Goal: Task Accomplishment & Management: Manage account settings

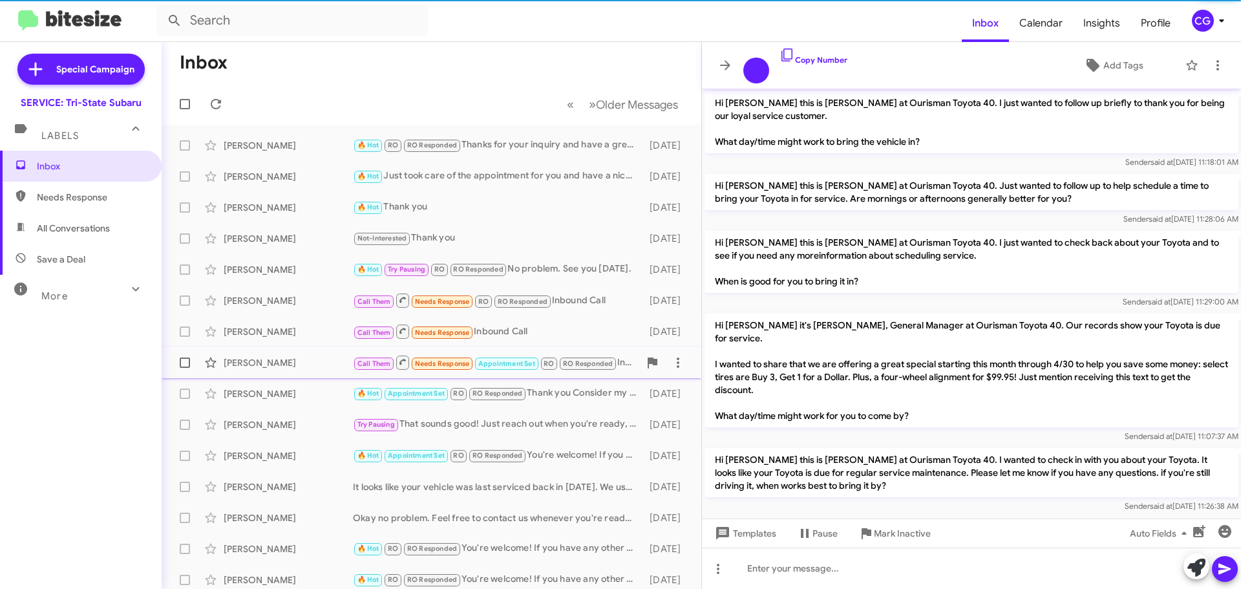
scroll to position [887, 0]
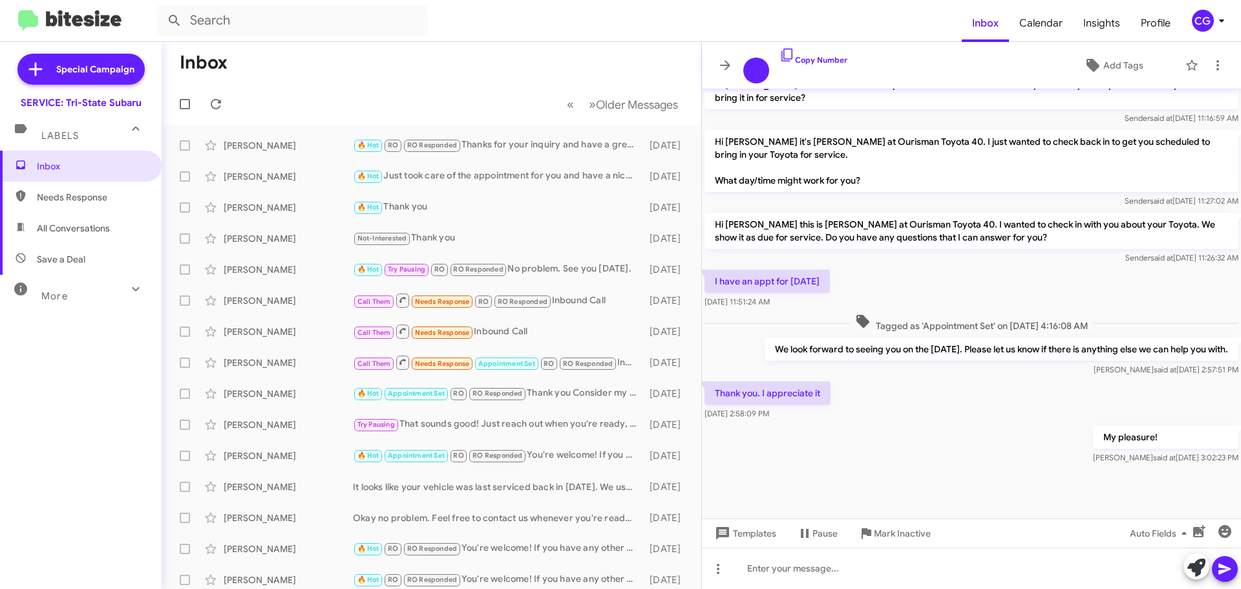
click at [1210, 19] on div "CG" at bounding box center [1203, 21] width 22 height 22
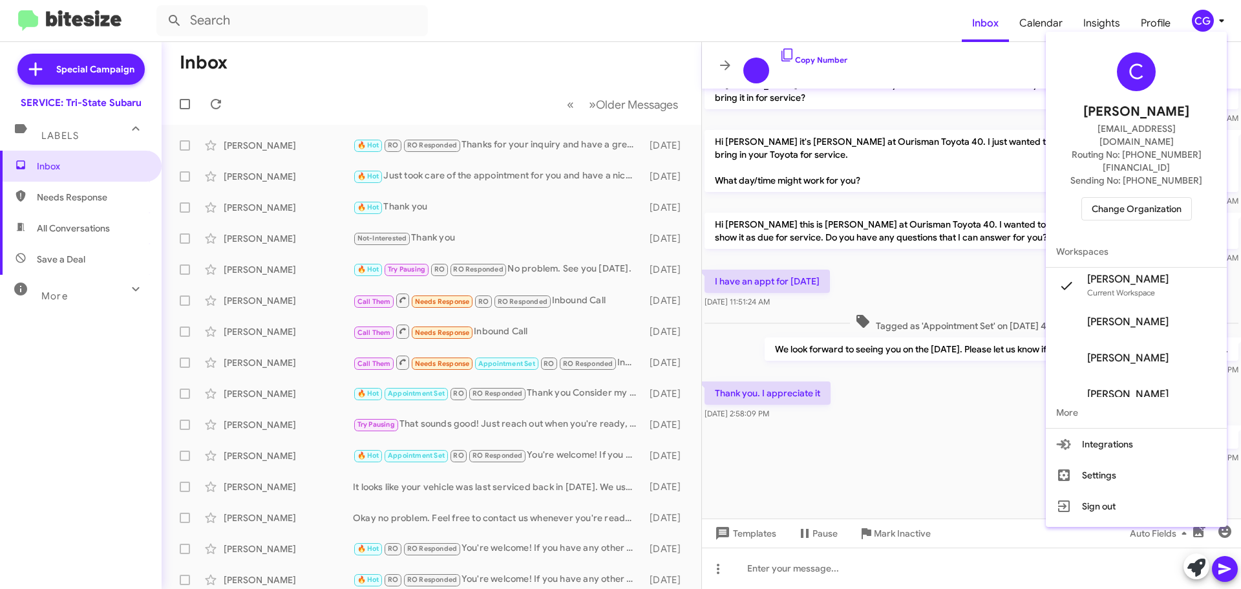
click at [1181, 198] on span "Change Organization" at bounding box center [1137, 209] width 90 height 22
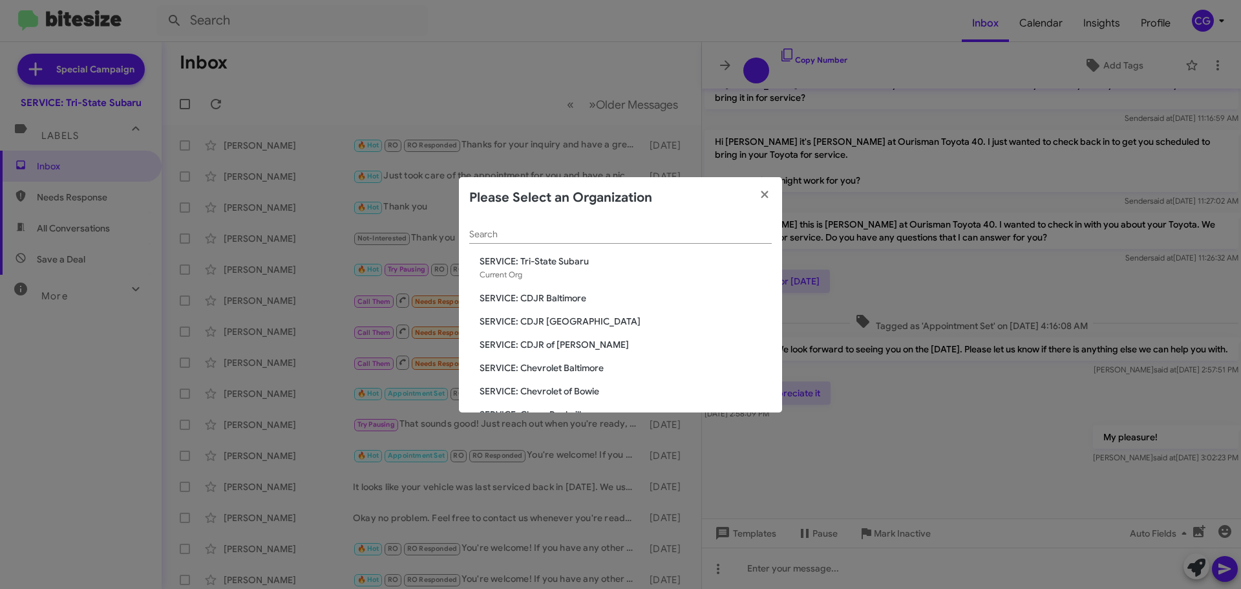
click at [542, 297] on span "SERVICE: CDJR Baltimore" at bounding box center [626, 297] width 292 height 13
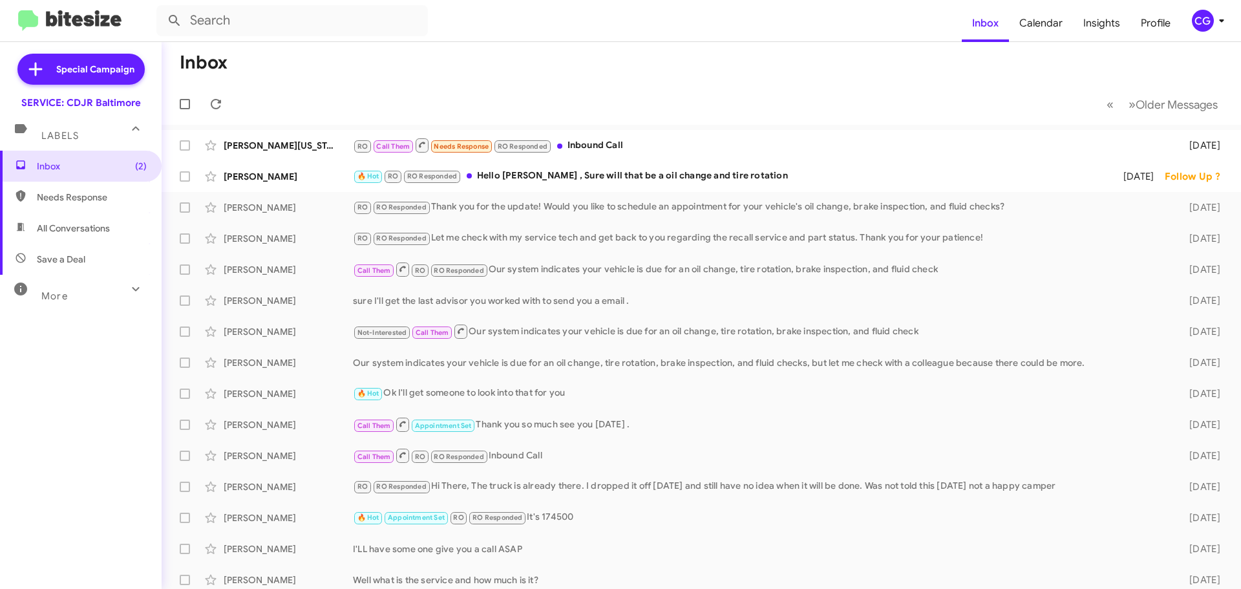
click at [1219, 25] on icon at bounding box center [1222, 21] width 16 height 16
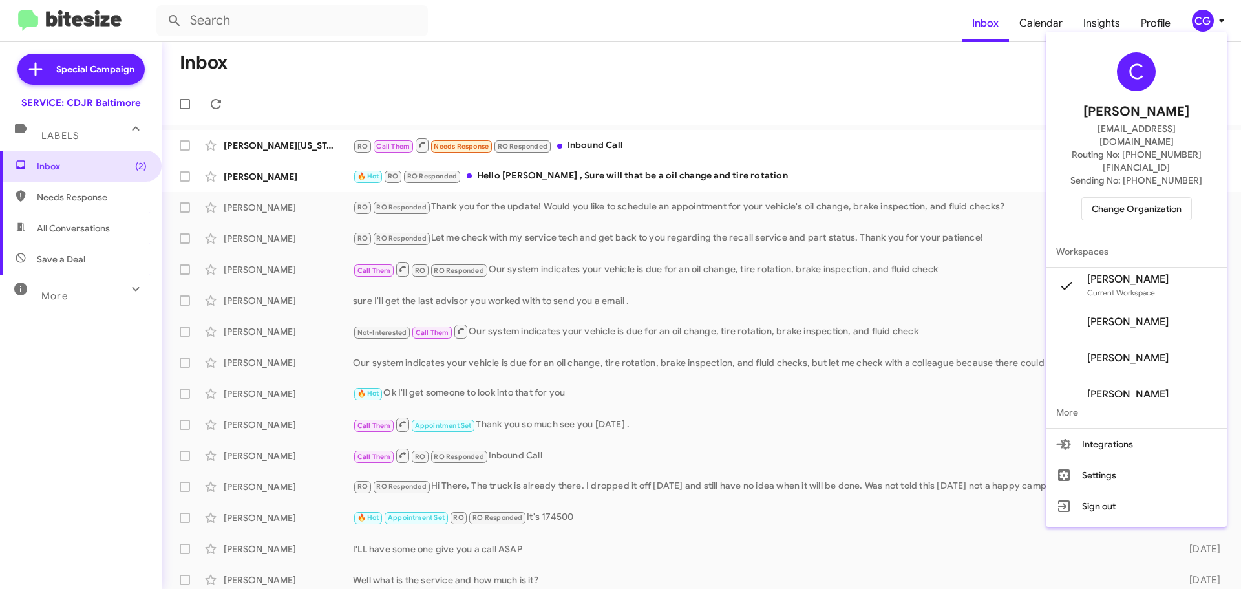
click at [1158, 198] on span "Change Organization" at bounding box center [1137, 209] width 90 height 22
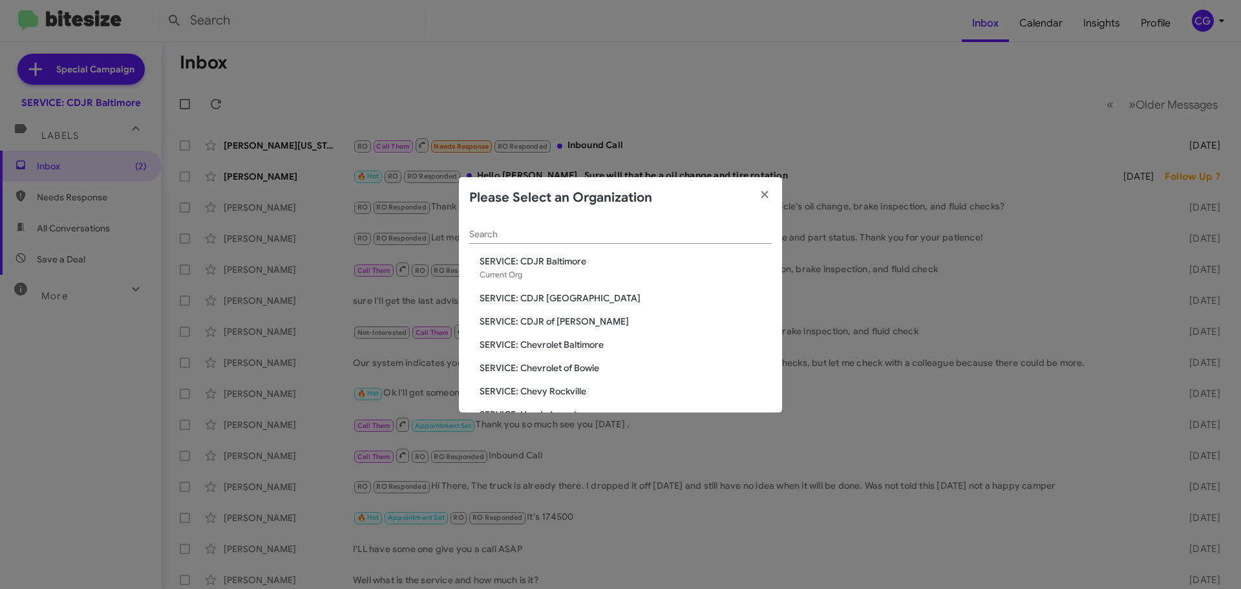
click at [579, 368] on span "SERVICE: Chevrolet of Bowie" at bounding box center [626, 367] width 292 height 13
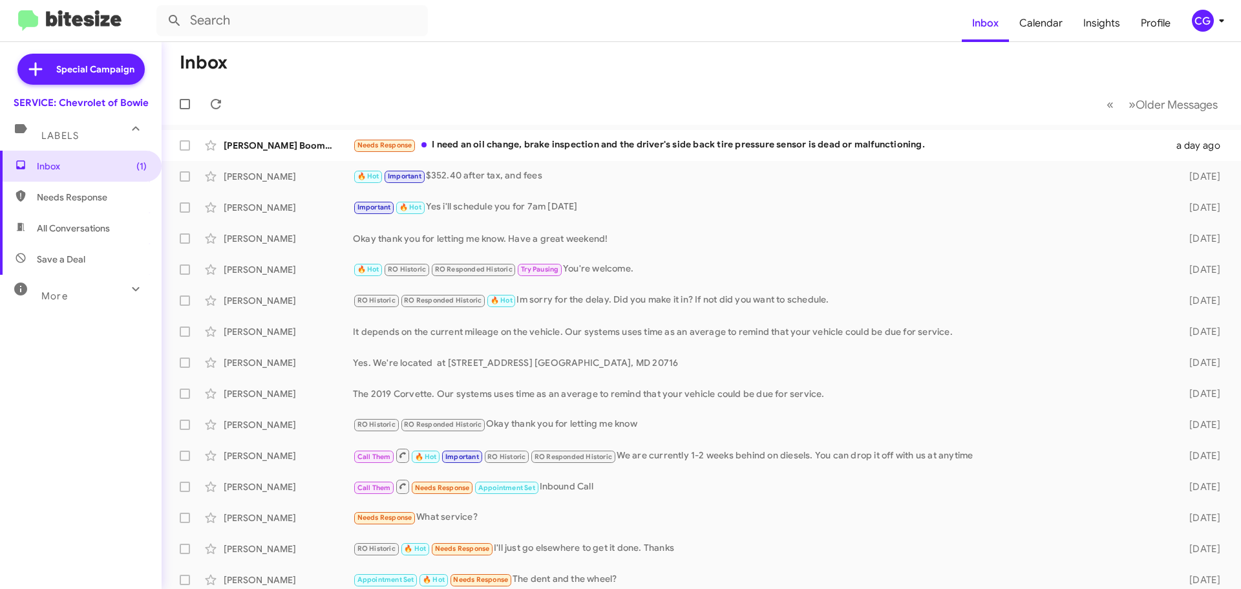
click at [1211, 21] on div "CG" at bounding box center [1203, 21] width 22 height 22
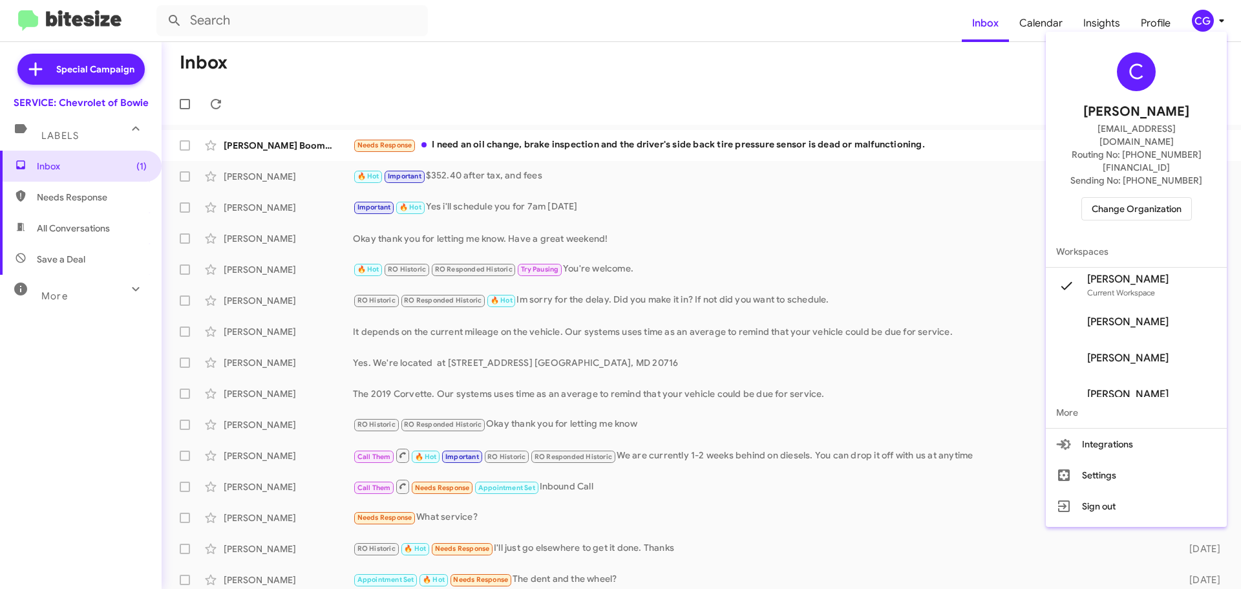
click at [1123, 198] on span "Change Organization" at bounding box center [1137, 209] width 90 height 22
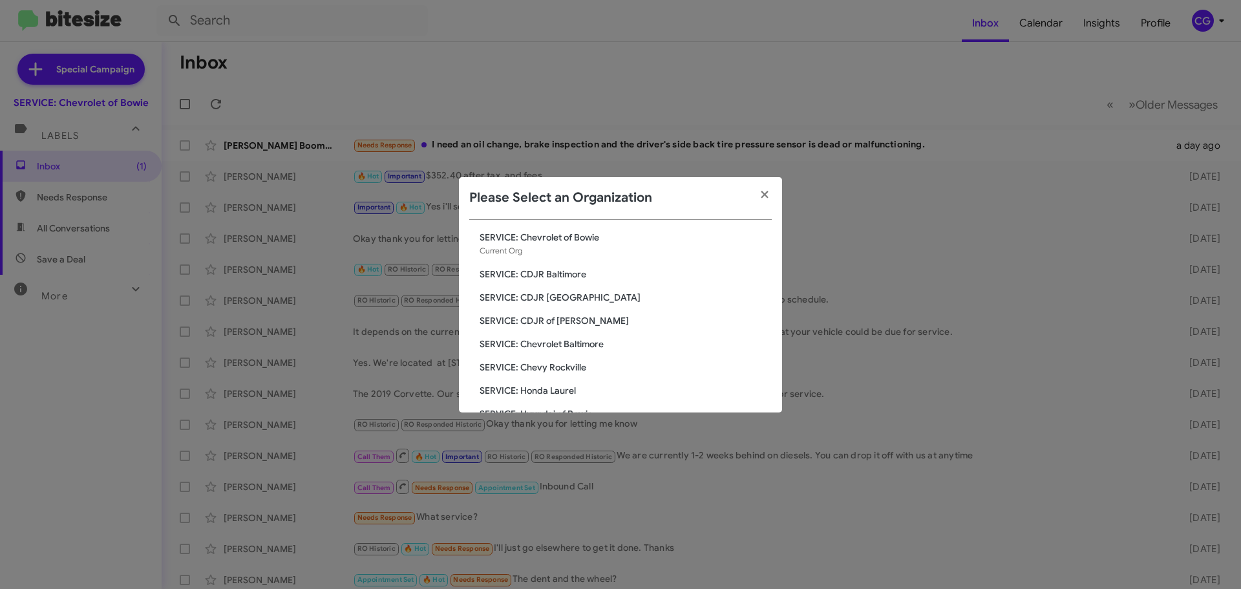
scroll to position [65, 0]
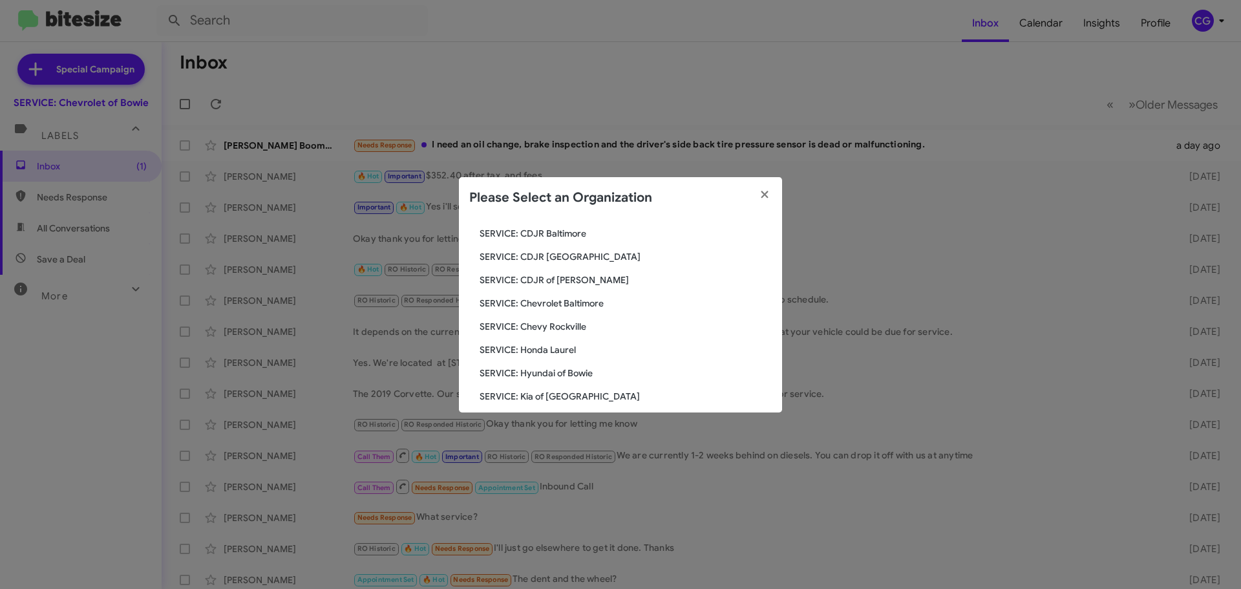
click at [576, 371] on span "SERVICE: Hyundai of Bowie" at bounding box center [626, 372] width 292 height 13
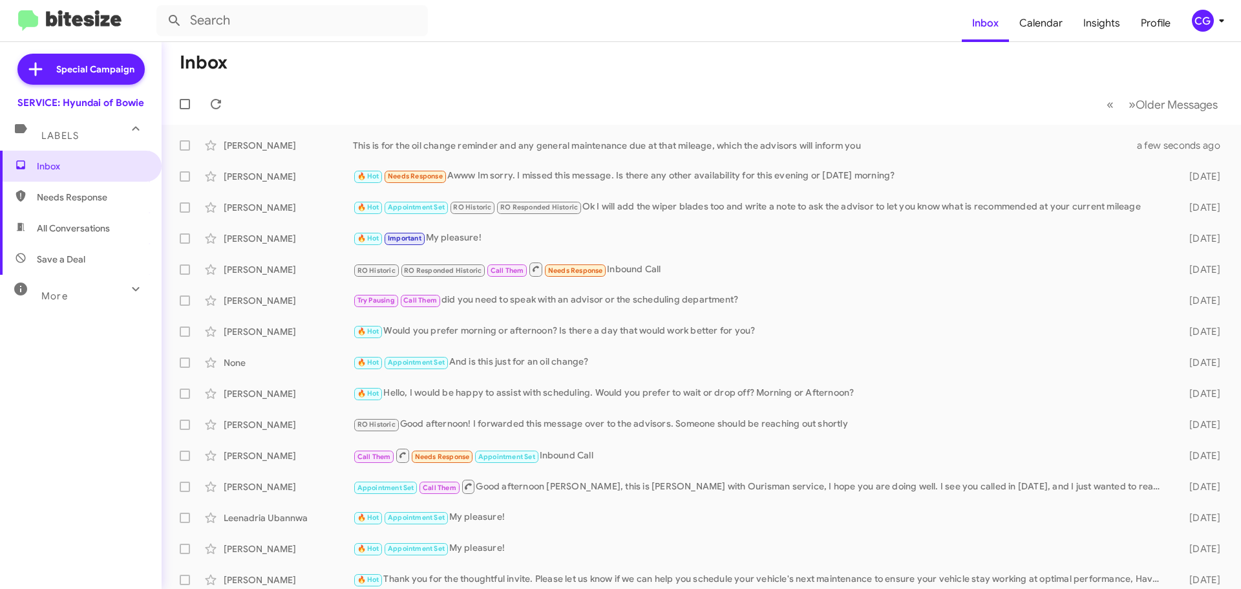
click at [1203, 19] on div "CG" at bounding box center [1203, 21] width 22 height 22
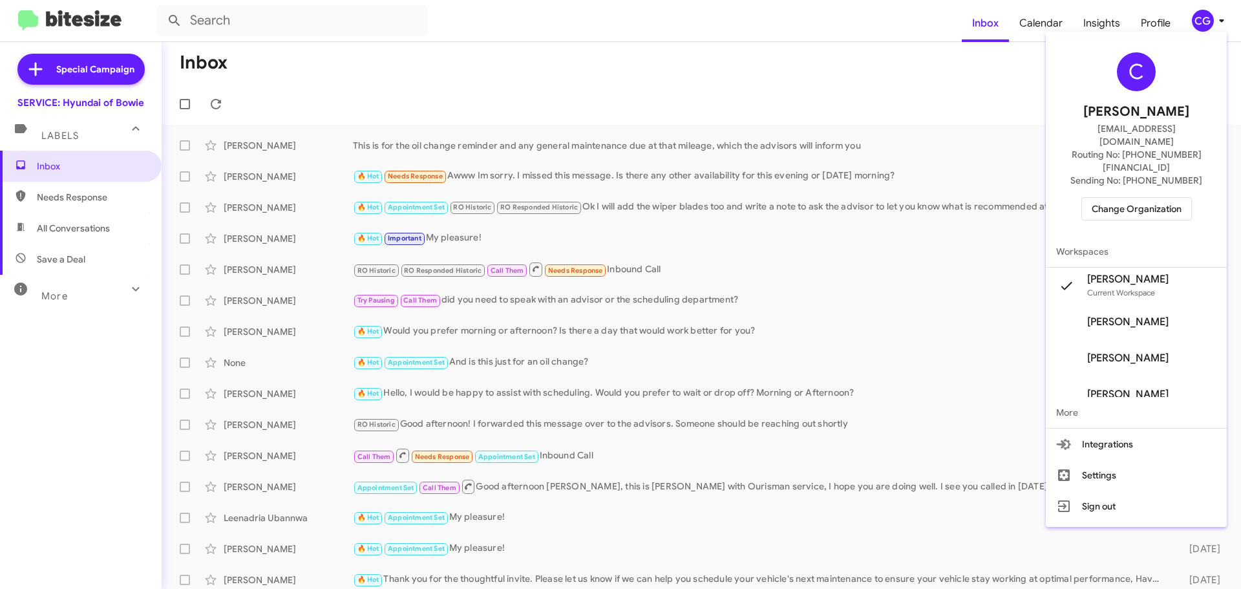
click at [1136, 198] on span "Change Organization" at bounding box center [1137, 209] width 90 height 22
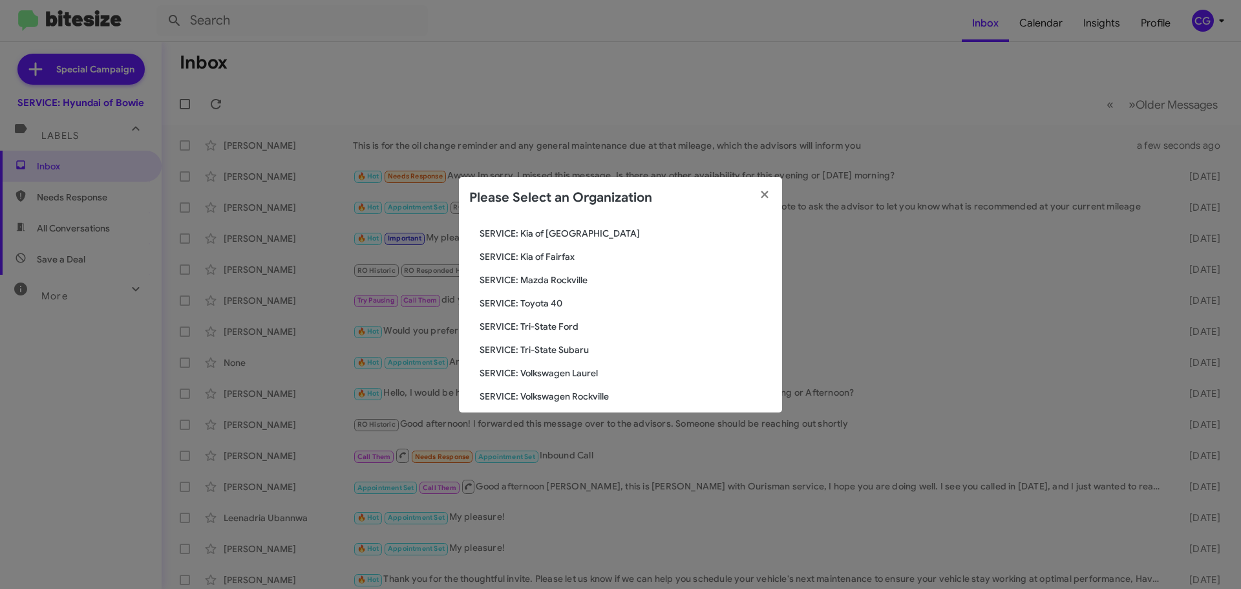
scroll to position [238, 0]
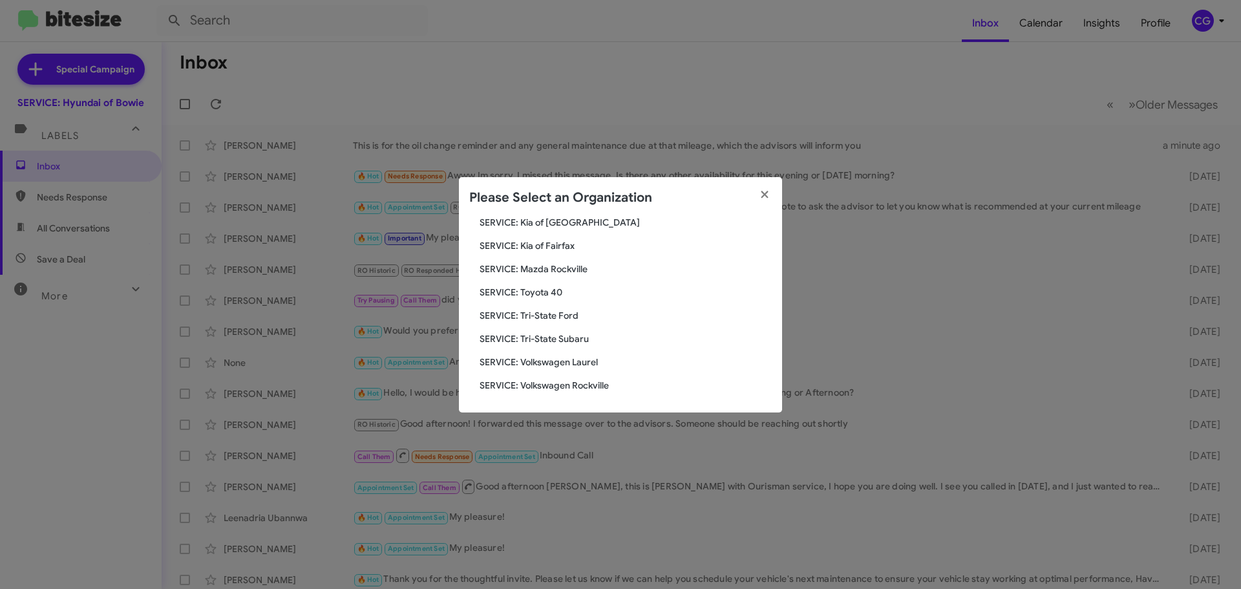
click at [567, 291] on span "SERVICE: Toyota 40" at bounding box center [626, 292] width 292 height 13
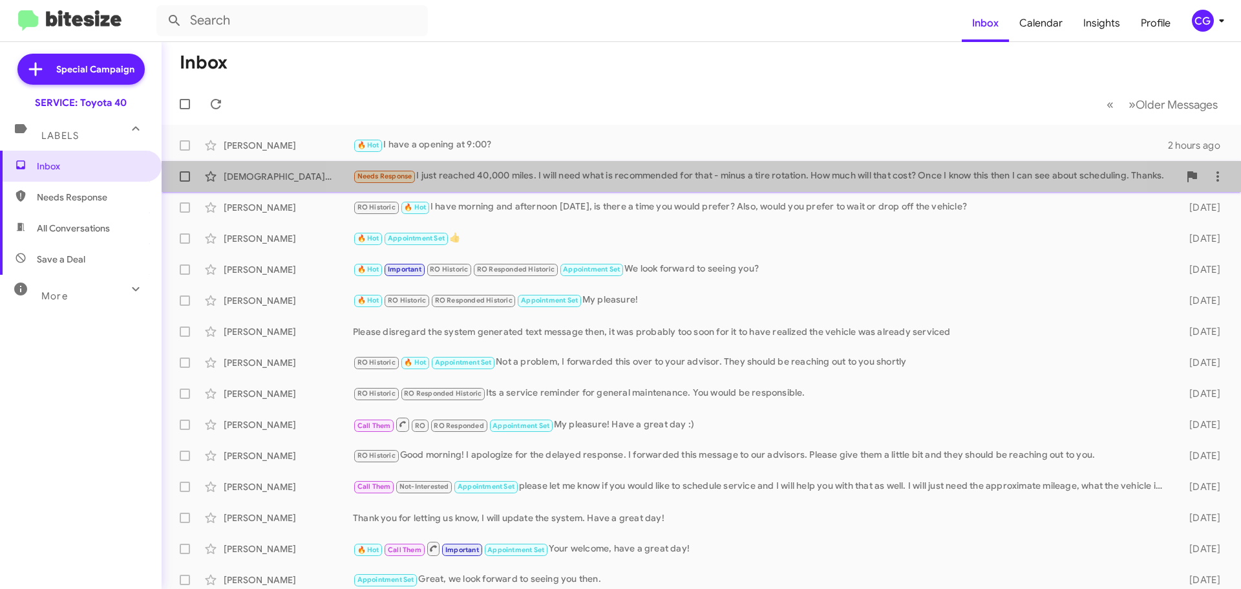
click at [702, 182] on div "Needs Response I just reached 40,000 miles. I will need what is recommended for…" at bounding box center [766, 176] width 826 height 15
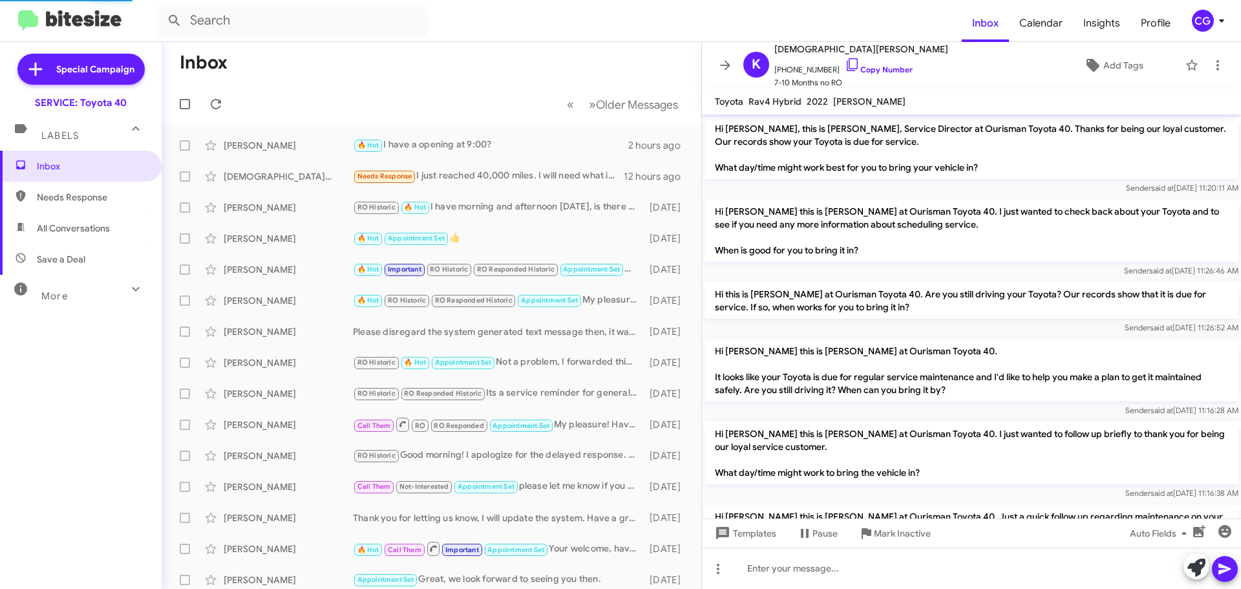
scroll to position [451, 0]
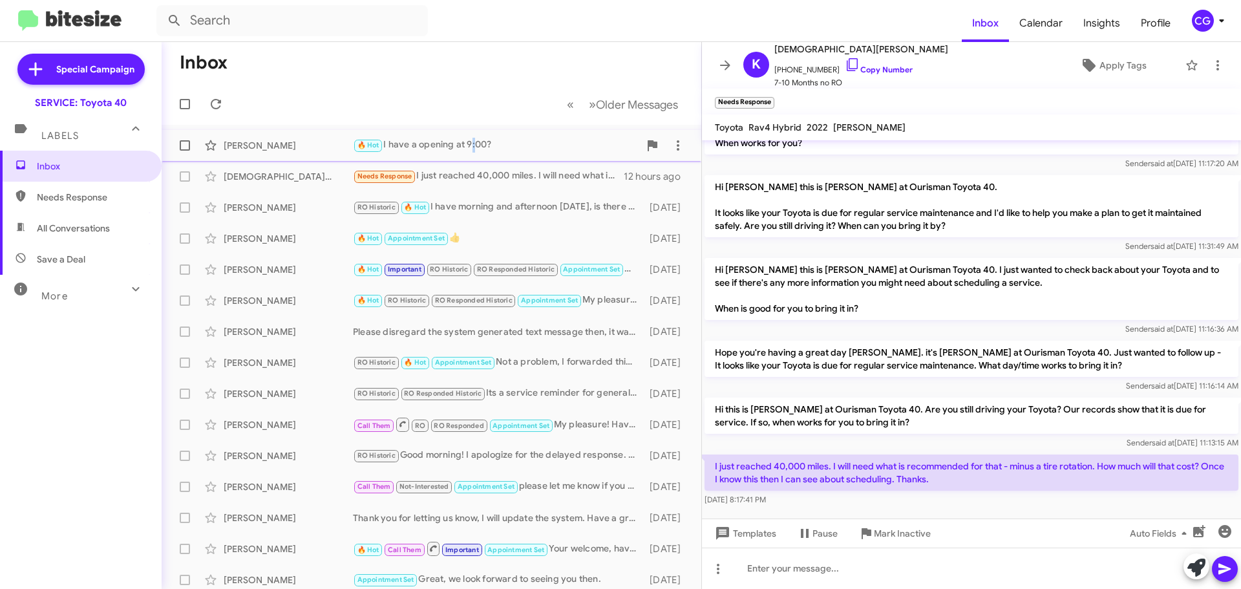
drag, startPoint x: 472, startPoint y: 151, endPoint x: 480, endPoint y: 151, distance: 7.8
click at [480, 151] on div "🔥 Hot I have a opening at 9:00?" at bounding box center [496, 145] width 286 height 15
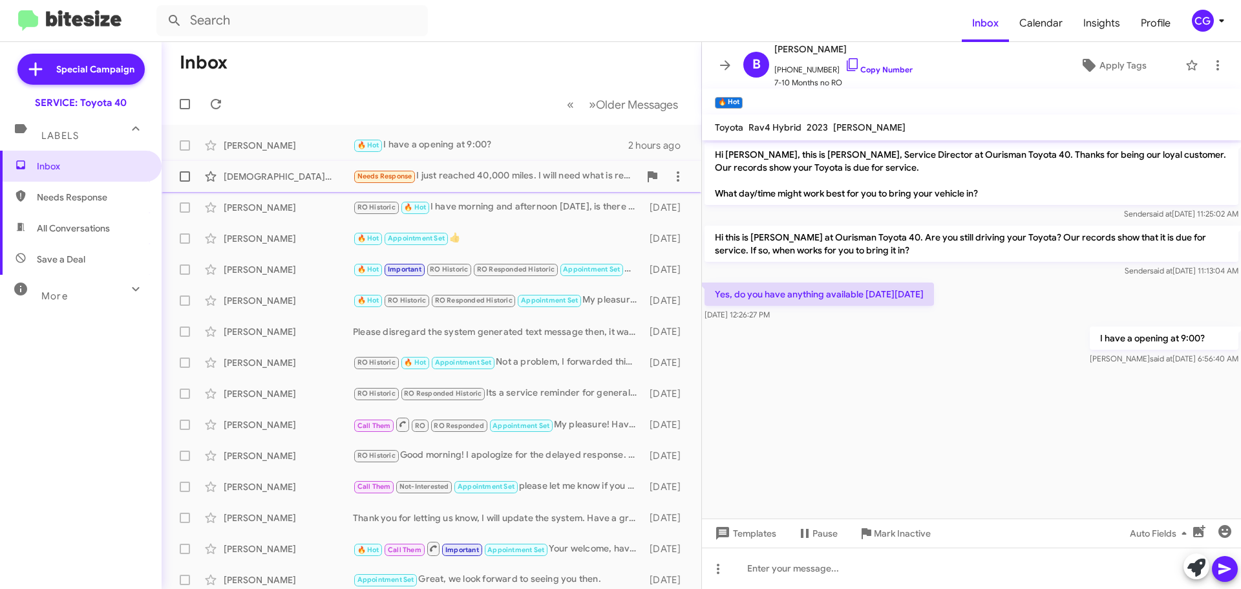
click at [448, 173] on div "Needs Response I just reached 40,000 miles. I will need what is recommended for…" at bounding box center [496, 176] width 286 height 15
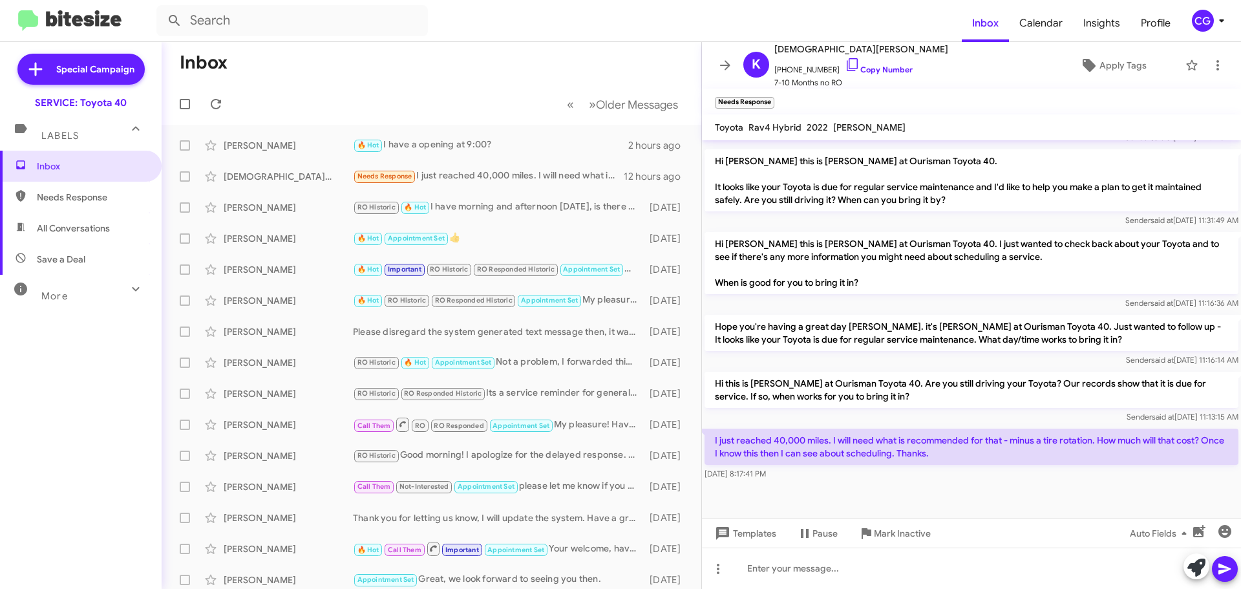
click at [722, 72] on icon at bounding box center [725, 66] width 16 height 16
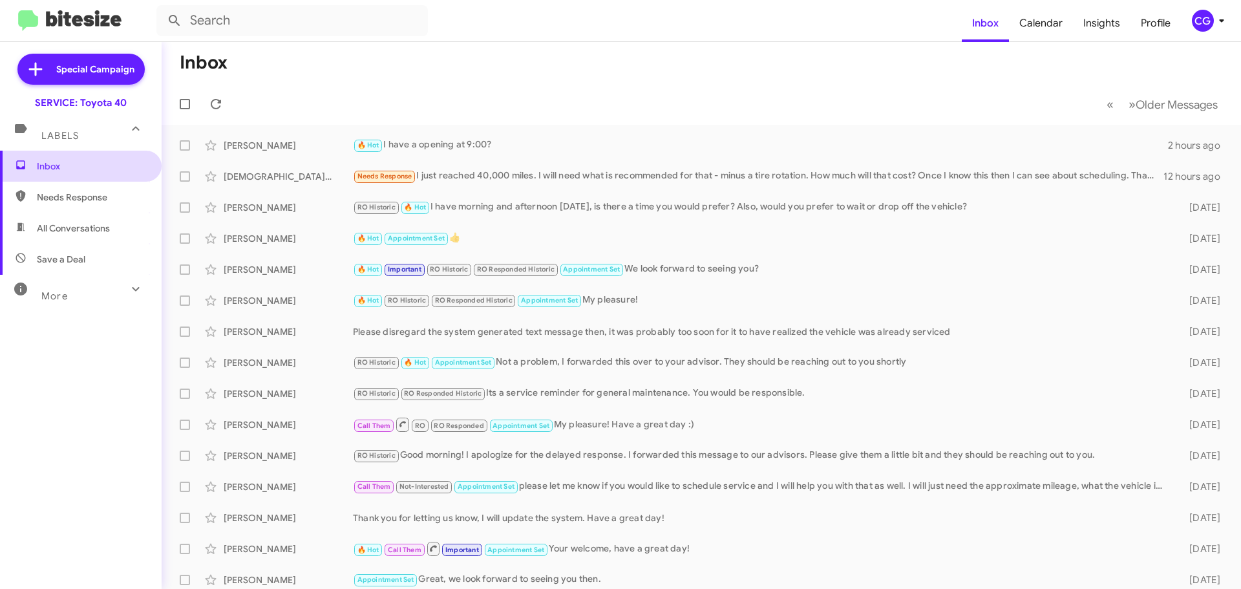
click at [90, 167] on span "Inbox" at bounding box center [92, 166] width 110 height 13
click at [1210, 21] on div "CG" at bounding box center [1203, 21] width 22 height 22
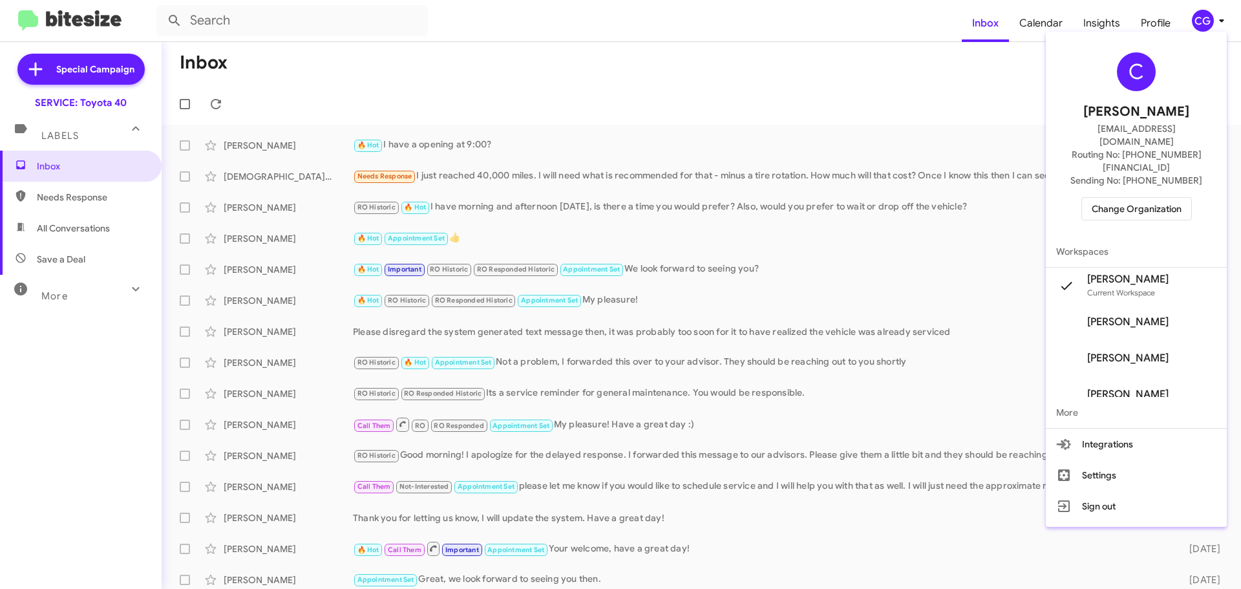
click at [1121, 198] on span "Change Organization" at bounding box center [1137, 209] width 90 height 22
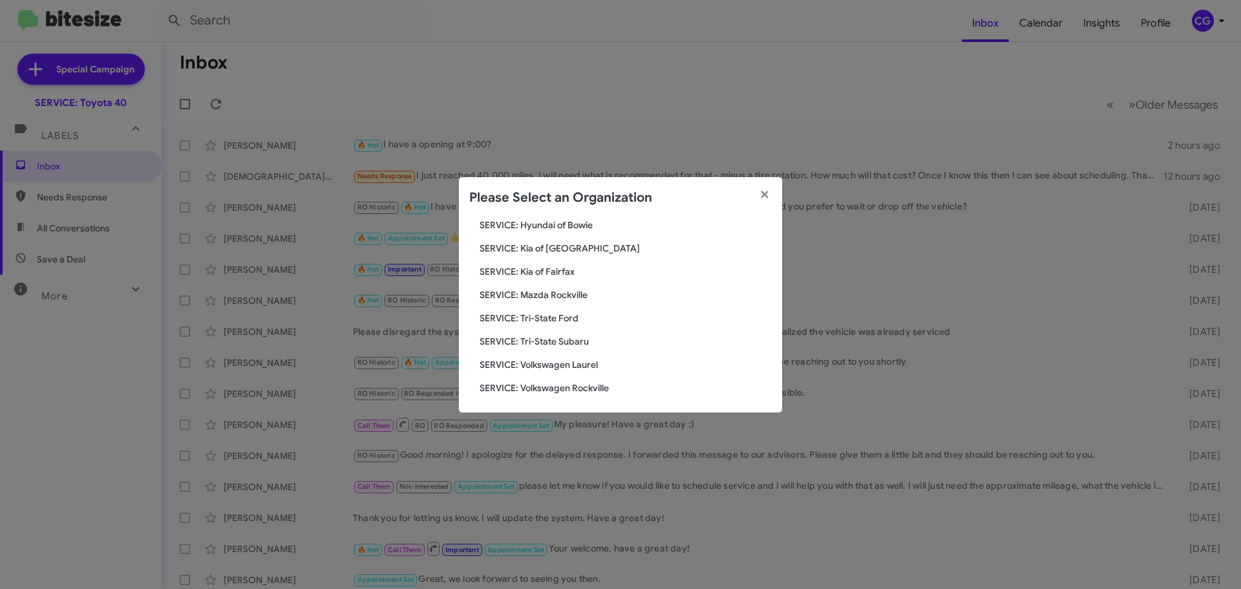
scroll to position [238, 0]
click at [567, 390] on div "Search SERVICE: Toyota 40 Current Org SERVICE: CDJR Baltimore SERVICE: CDJR Cla…" at bounding box center [620, 315] width 323 height 194
click at [570, 386] on span "SERVICE: Volkswagen Rockville" at bounding box center [626, 385] width 292 height 13
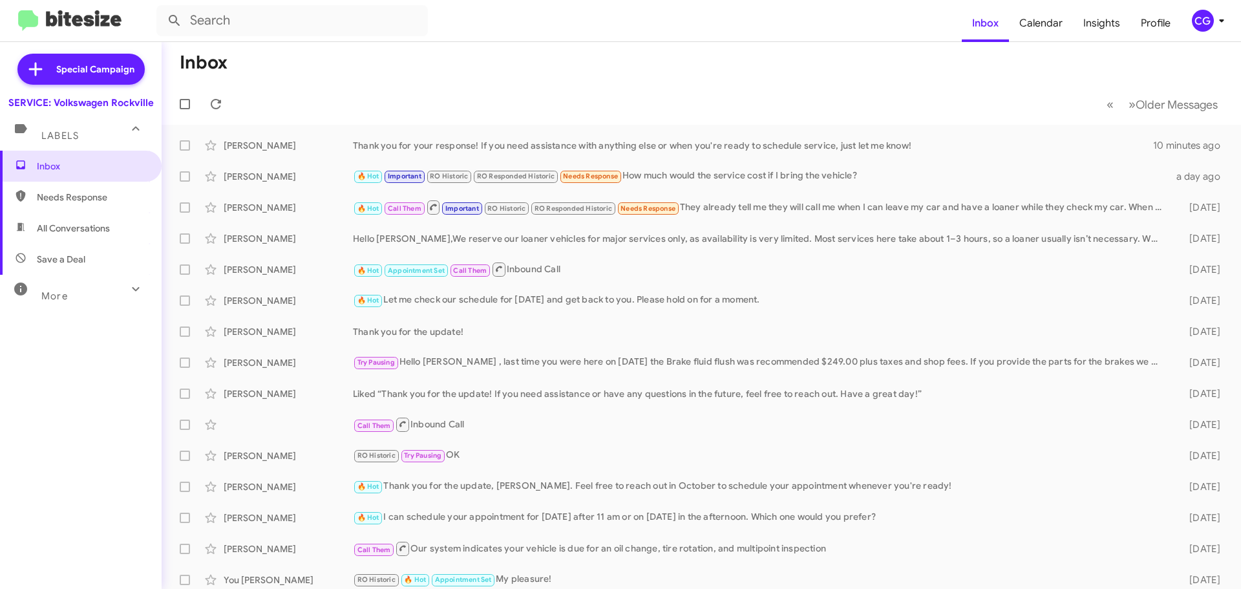
click at [1198, 33] on mat-toolbar "Inbox Calendar Insights Profile CG" at bounding box center [620, 20] width 1241 height 41
click at [1204, 28] on div "CG" at bounding box center [1203, 21] width 22 height 22
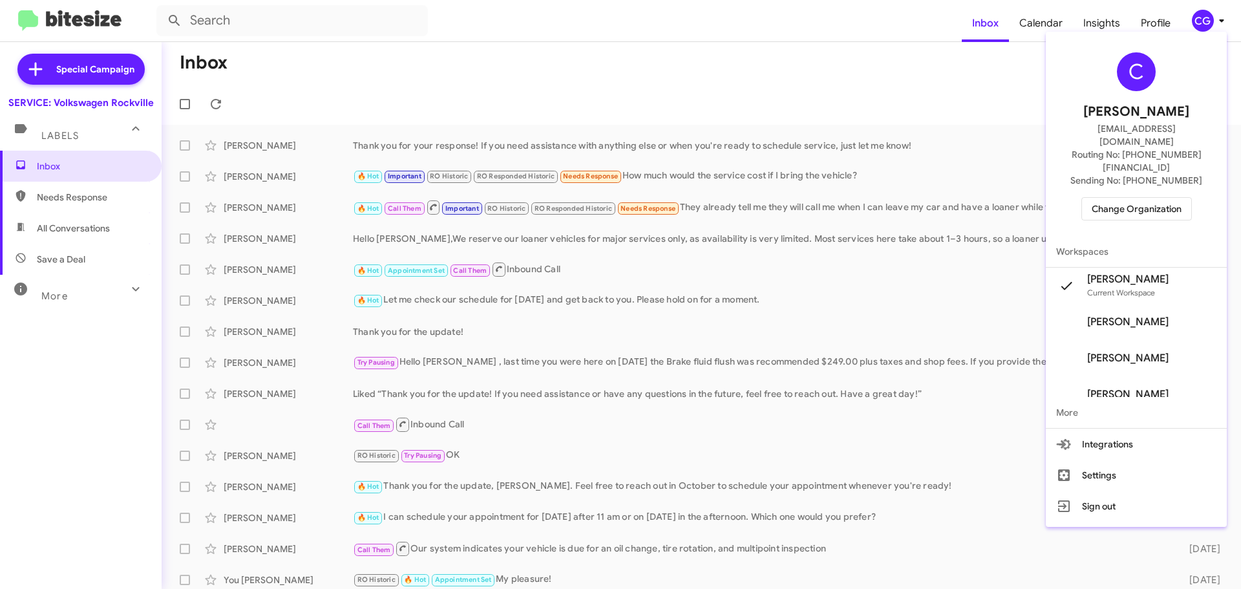
click at [1167, 198] on span "Change Organization" at bounding box center [1137, 209] width 90 height 22
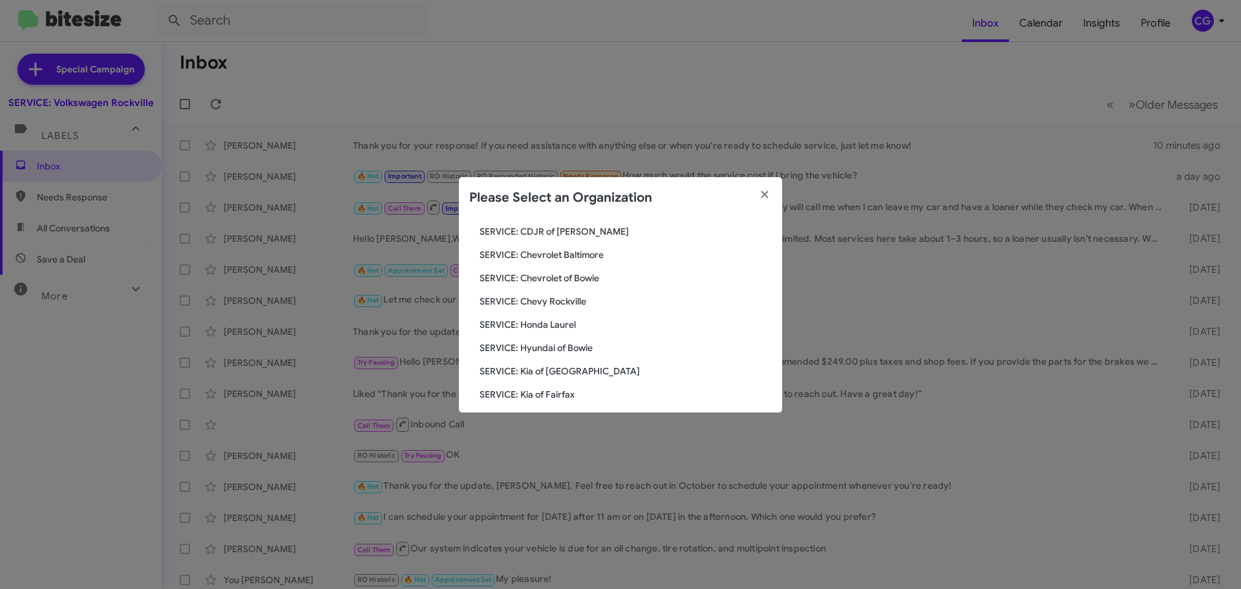
scroll to position [238, 0]
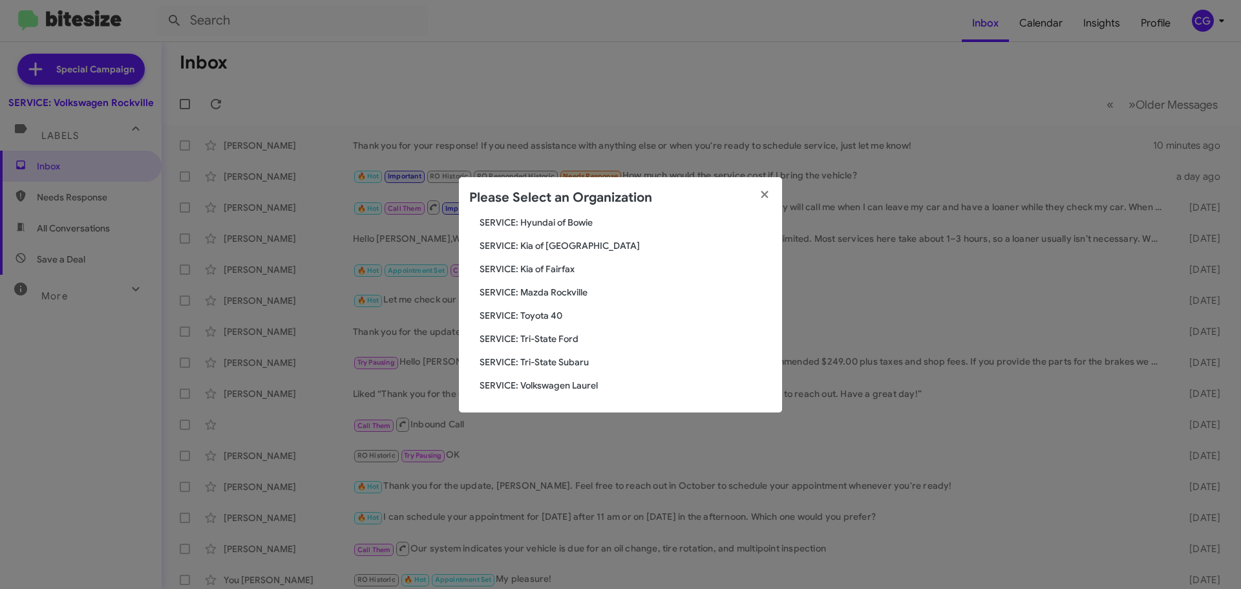
click at [532, 390] on span "SERVICE: Volkswagen Laurel" at bounding box center [626, 385] width 292 height 13
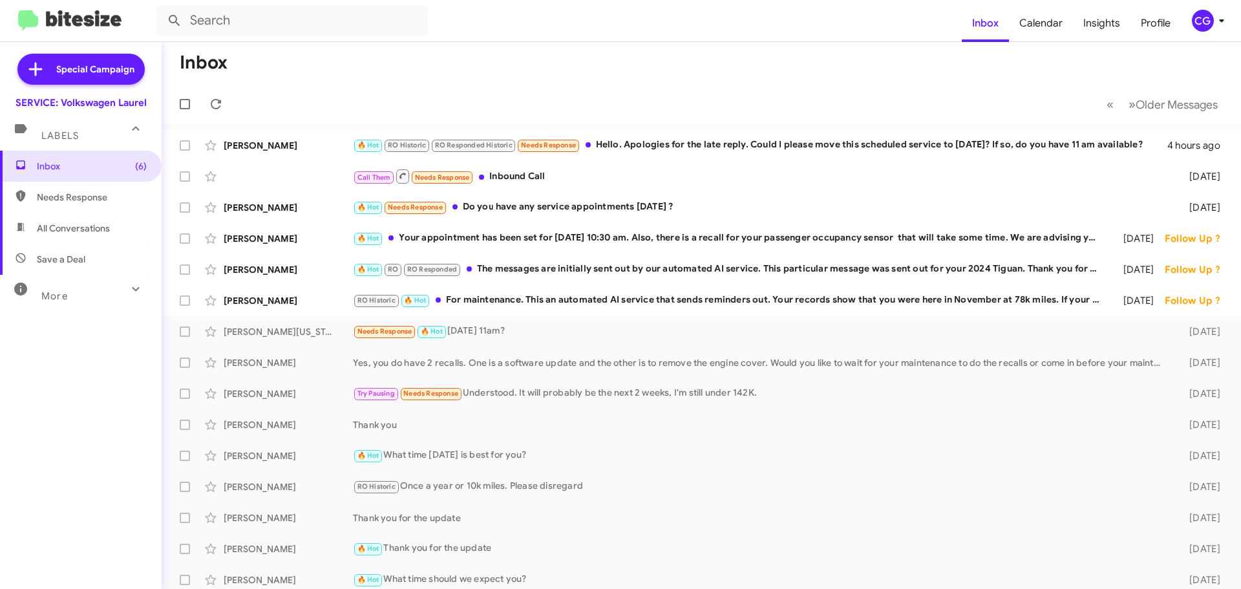
click at [1206, 25] on div "CG" at bounding box center [1203, 21] width 22 height 22
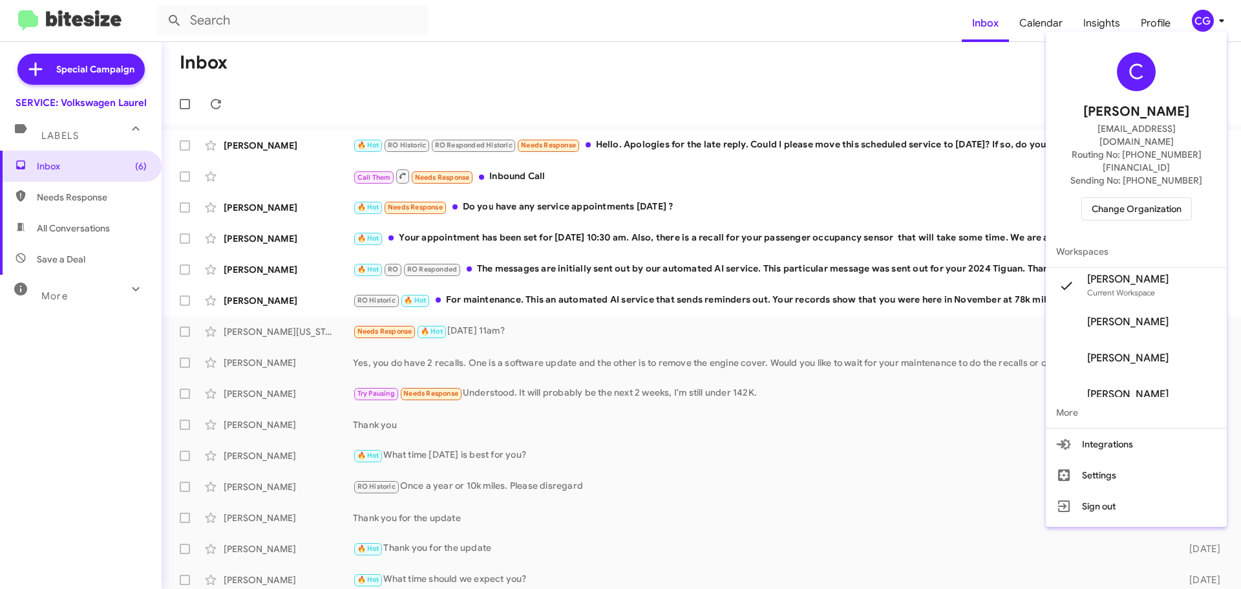
click at [1181, 198] on span "Change Organization" at bounding box center [1137, 209] width 90 height 22
